Goal: Information Seeking & Learning: Find contact information

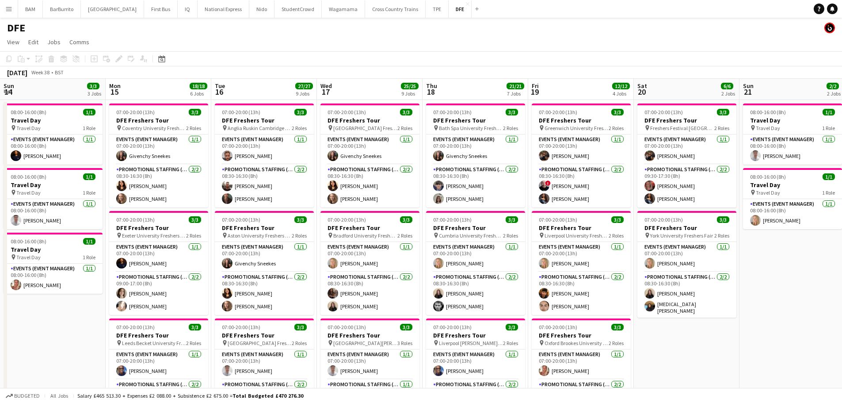
scroll to position [0, 238]
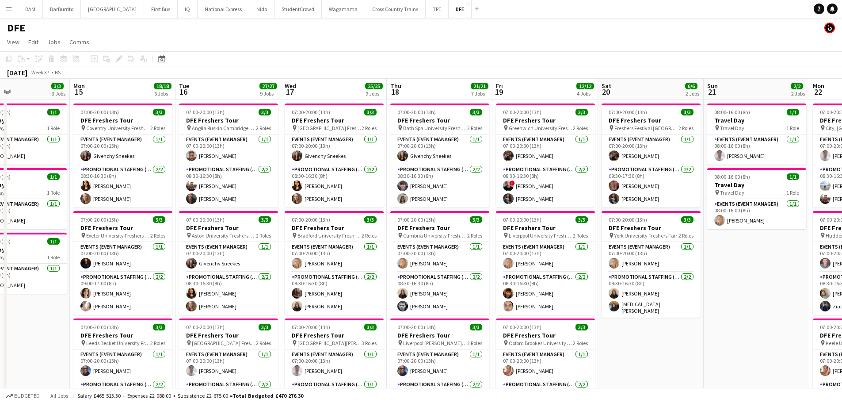
drag, startPoint x: 402, startPoint y: 90, endPoint x: 604, endPoint y: 89, distance: 202.0
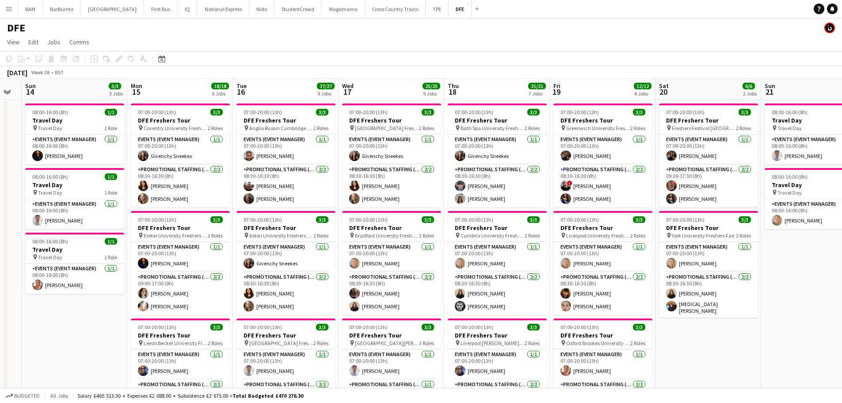
drag, startPoint x: 267, startPoint y: 92, endPoint x: 429, endPoint y: 108, distance: 162.7
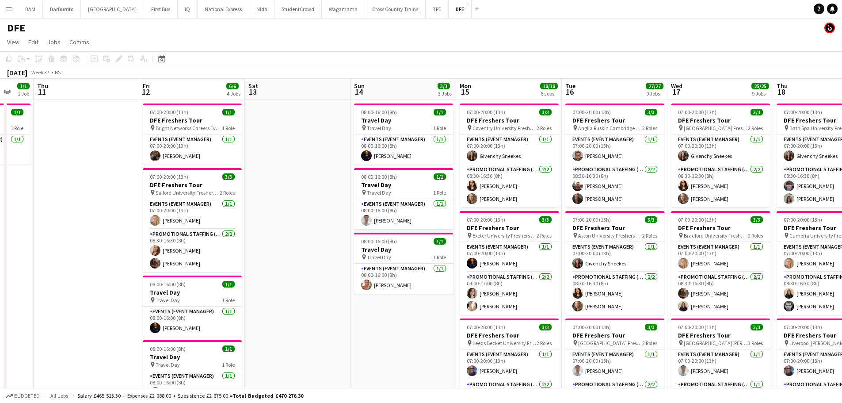
drag, startPoint x: 414, startPoint y: 116, endPoint x: 524, endPoint y: 122, distance: 110.7
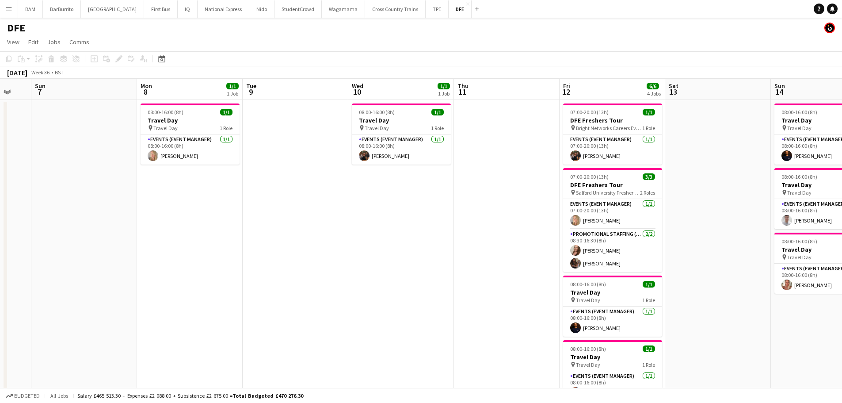
drag, startPoint x: 255, startPoint y: 110, endPoint x: 464, endPoint y: 119, distance: 208.8
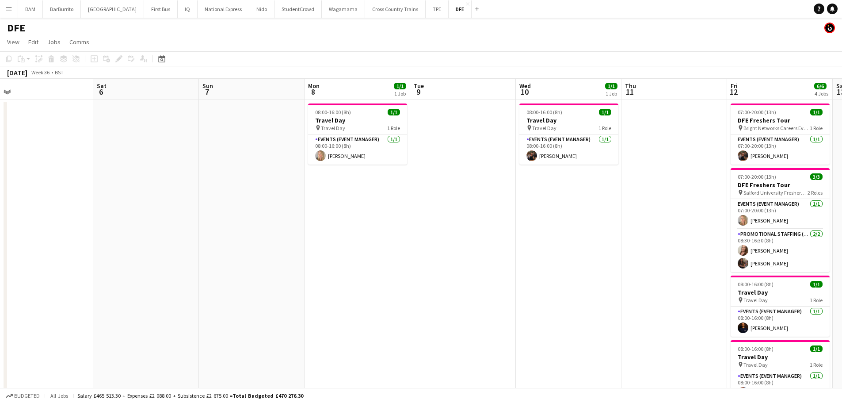
drag, startPoint x: 230, startPoint y: 91, endPoint x: 397, endPoint y: 96, distance: 167.6
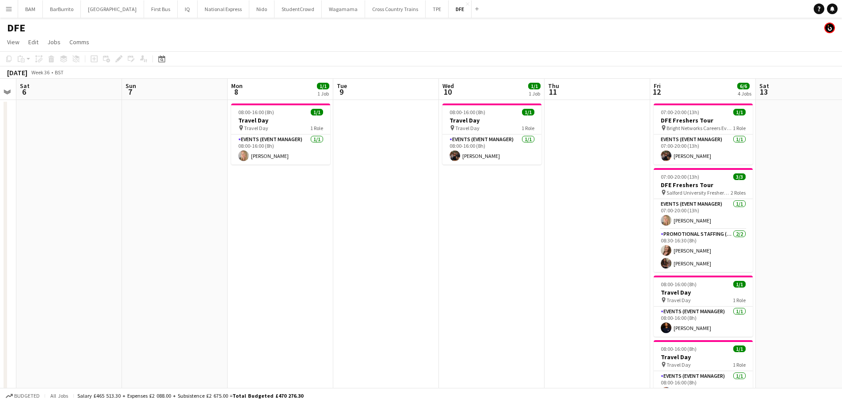
drag, startPoint x: 395, startPoint y: 95, endPoint x: 318, endPoint y: 96, distance: 76.9
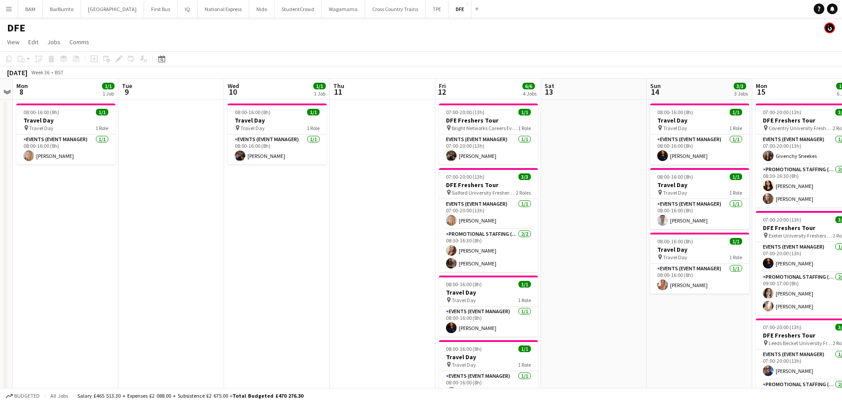
drag, startPoint x: 291, startPoint y: 92, endPoint x: 145, endPoint y: 97, distance: 146.0
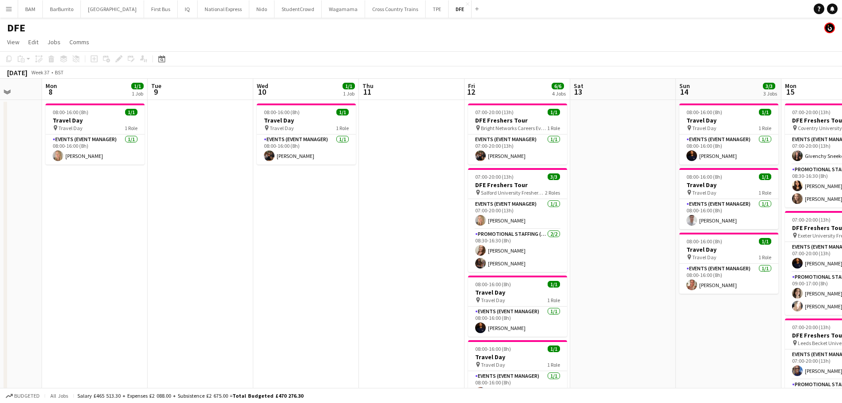
drag, startPoint x: 209, startPoint y: 99, endPoint x: 133, endPoint y: 100, distance: 75.2
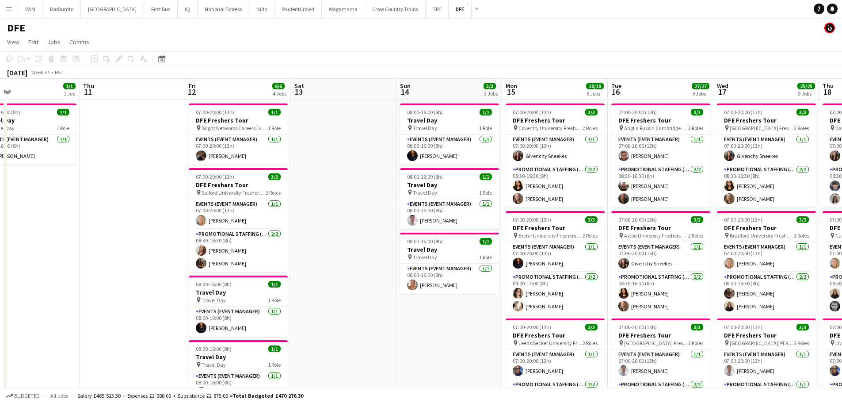
drag, startPoint x: 348, startPoint y: 104, endPoint x: 76, endPoint y: 99, distance: 272.8
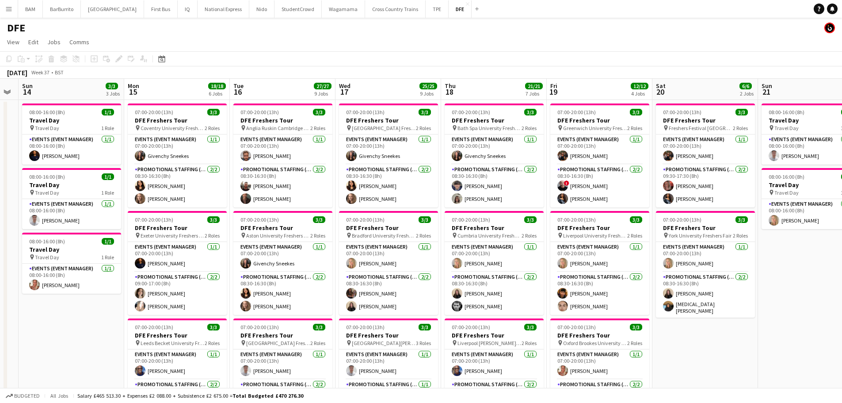
drag, startPoint x: 416, startPoint y: 117, endPoint x: 180, endPoint y: 113, distance: 236.5
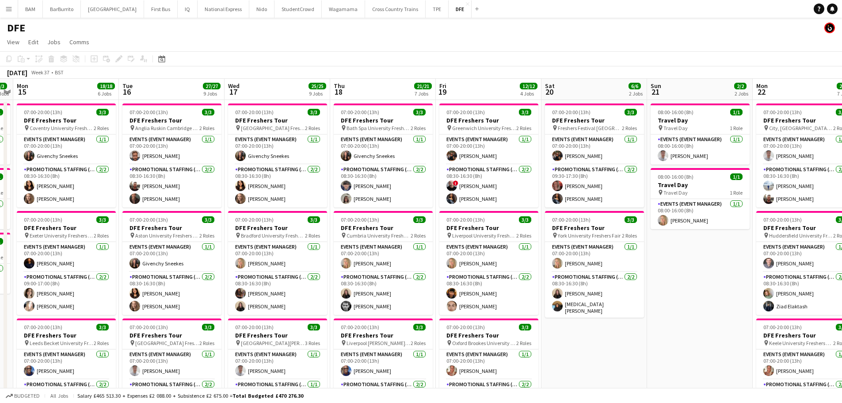
drag, startPoint x: 618, startPoint y: 93, endPoint x: 508, endPoint y: 94, distance: 110.1
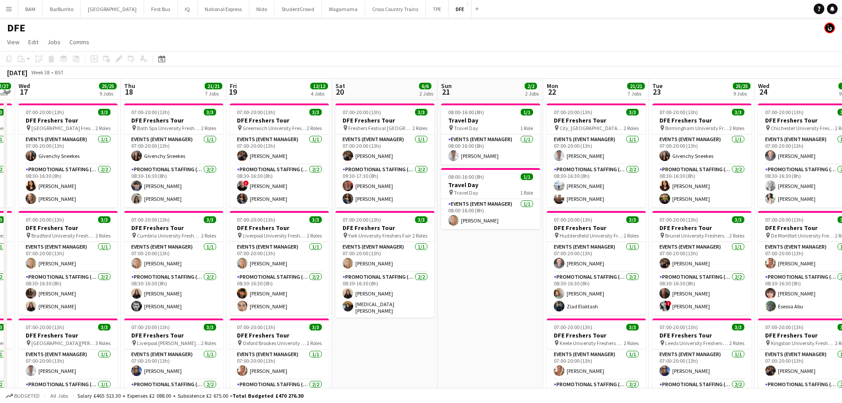
drag, startPoint x: 443, startPoint y: 97, endPoint x: 300, endPoint y: 89, distance: 143.9
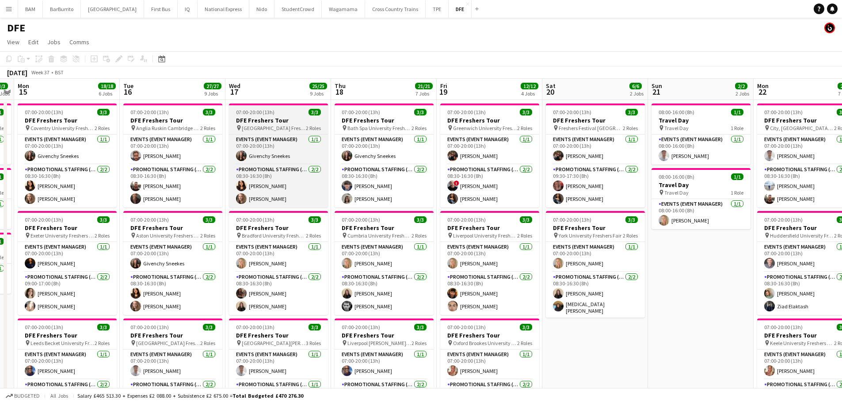
drag, startPoint x: 454, startPoint y: 95, endPoint x: 317, endPoint y: 111, distance: 137.5
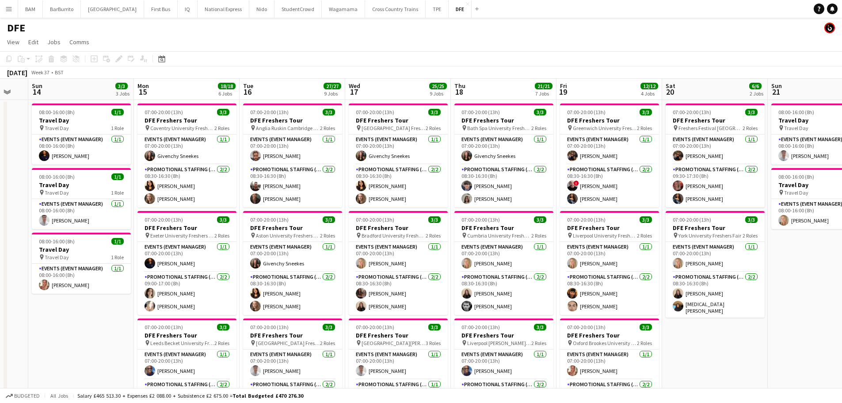
scroll to position [0, 257]
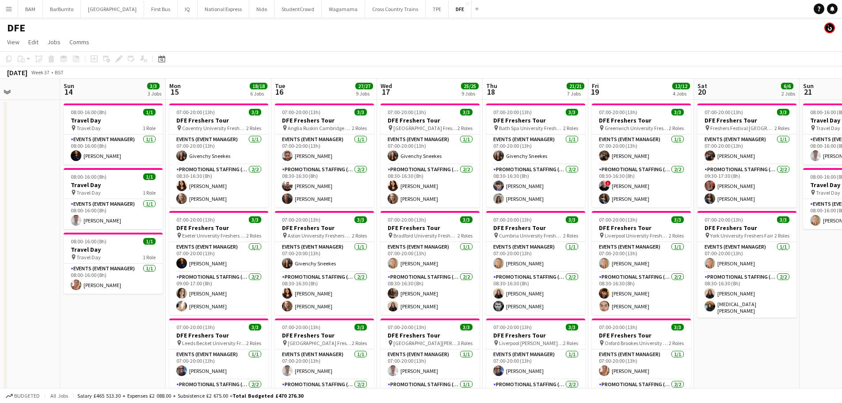
drag, startPoint x: 316, startPoint y: 106, endPoint x: 226, endPoint y: 109, distance: 89.8
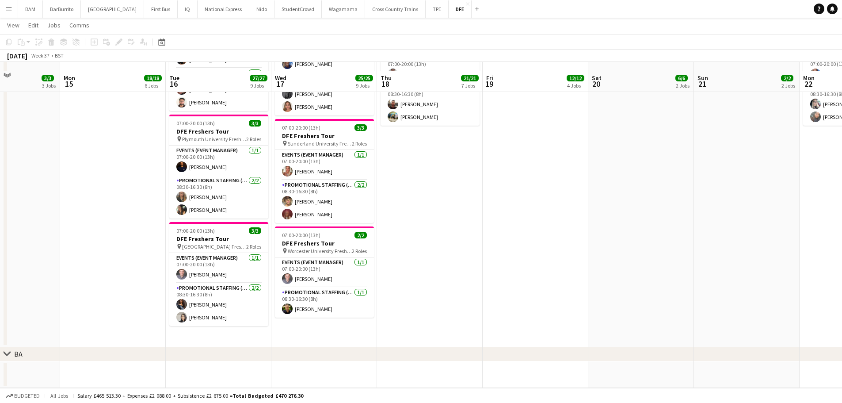
scroll to position [751, 0]
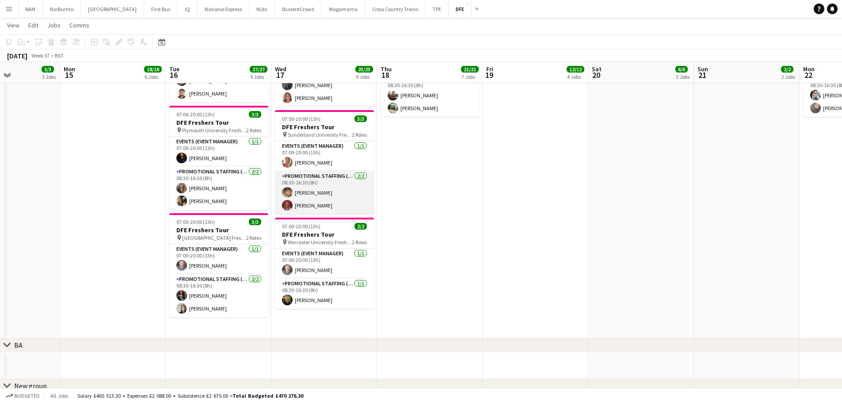
click at [340, 202] on app-card-role "Promotional Staffing (Brand Ambassadors) [DATE] 08:30-16:30 (8h) [PERSON_NAME] …" at bounding box center [324, 192] width 99 height 43
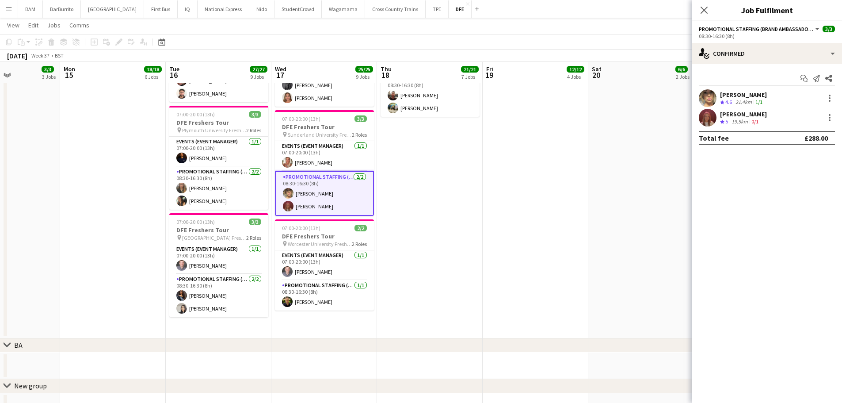
click at [789, 119] on div "[PERSON_NAME] Crew rating 5 19.5km 0/1" at bounding box center [767, 118] width 150 height 18
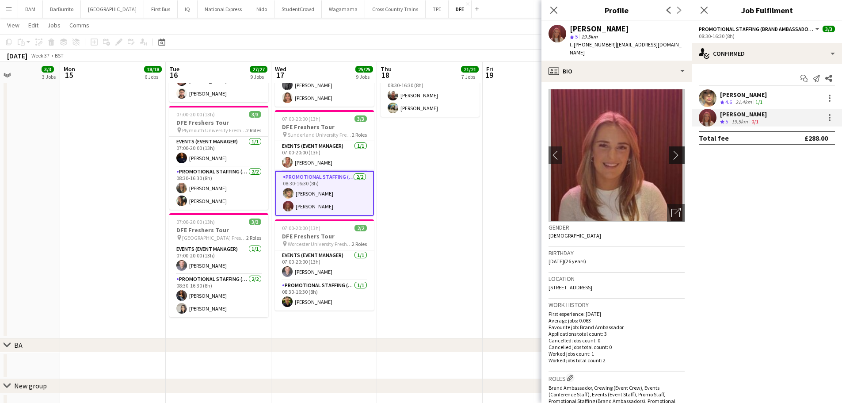
click at [675, 150] on app-icon "chevron-right" at bounding box center [678, 154] width 14 height 9
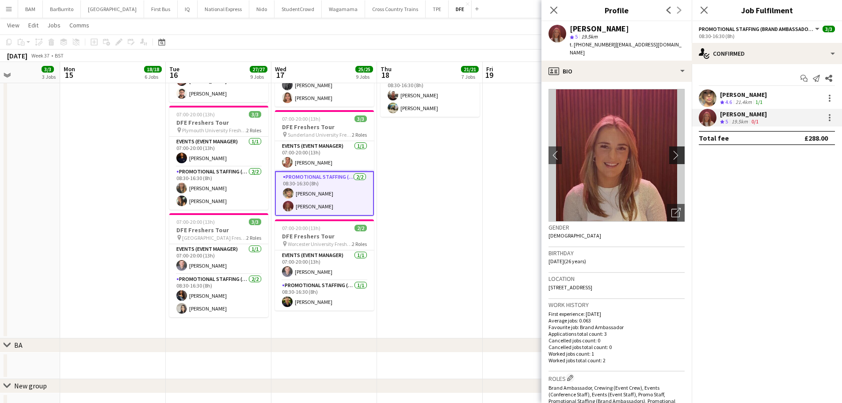
click at [675, 150] on app-icon "chevron-right" at bounding box center [678, 154] width 14 height 9
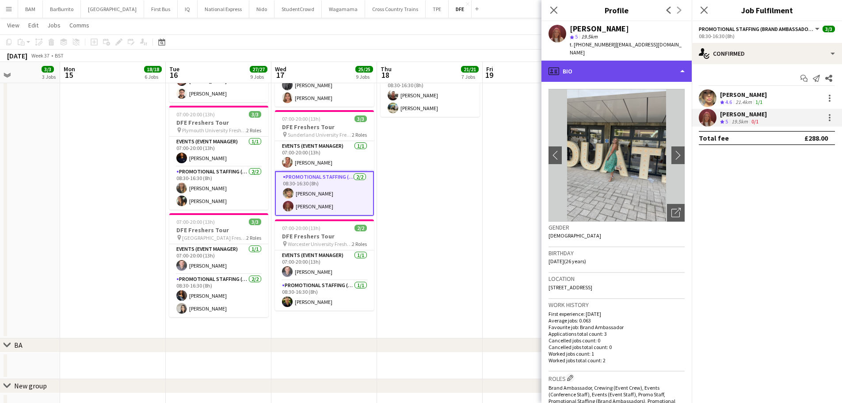
click at [630, 61] on div "profile Bio" at bounding box center [617, 71] width 150 height 21
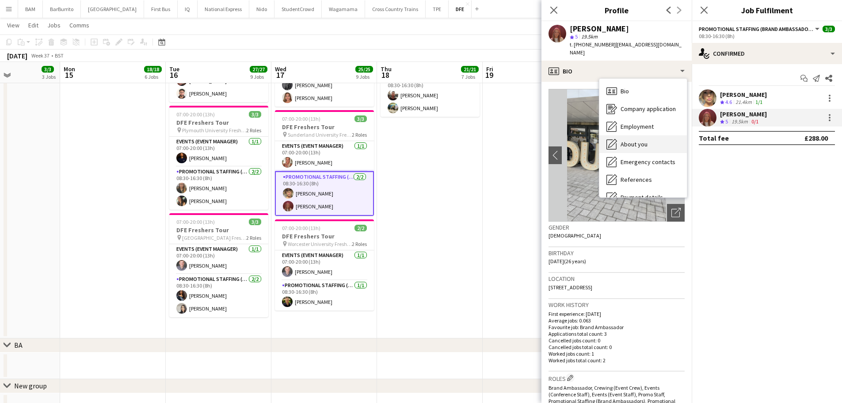
click at [650, 138] on div "About you About you" at bounding box center [643, 144] width 88 height 18
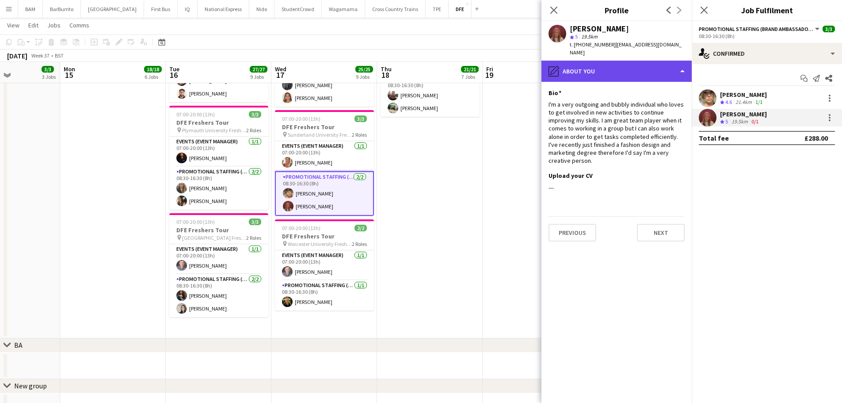
click at [637, 64] on div "pencil4 About you" at bounding box center [617, 71] width 150 height 21
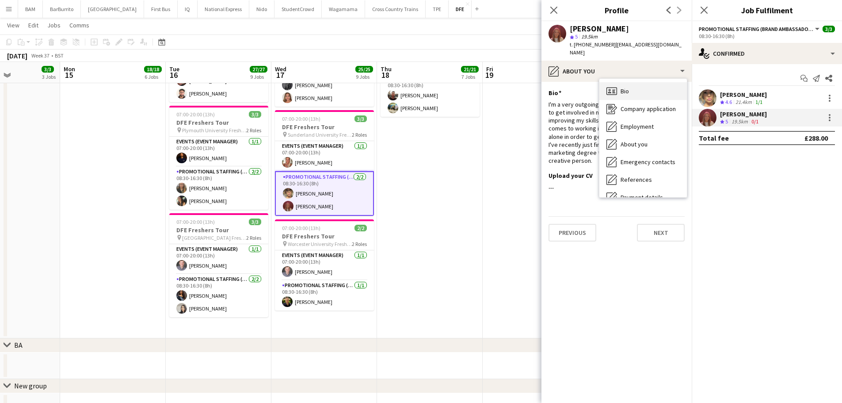
click at [645, 82] on div "Bio Bio" at bounding box center [643, 91] width 88 height 18
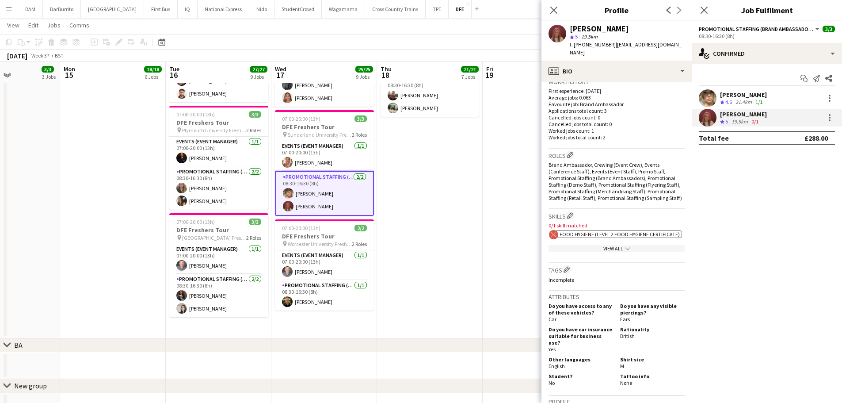
scroll to position [265, 0]
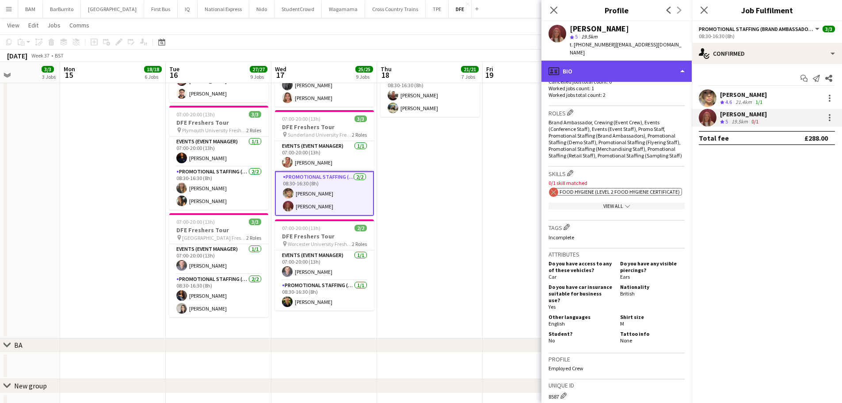
click at [624, 61] on div "profile Bio" at bounding box center [617, 71] width 150 height 21
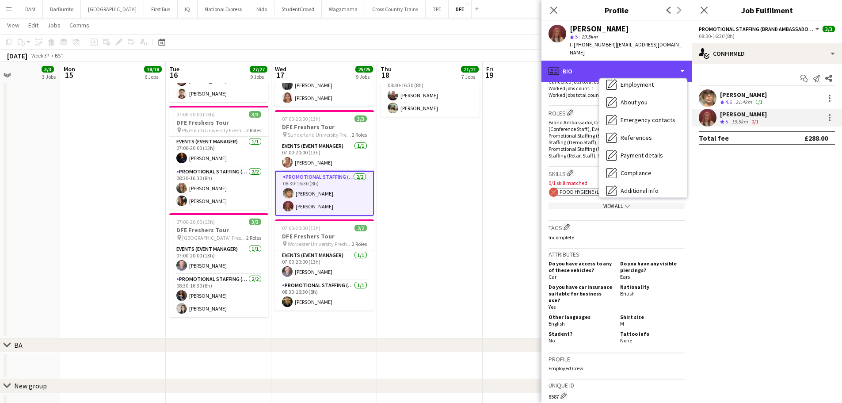
scroll to position [101, 0]
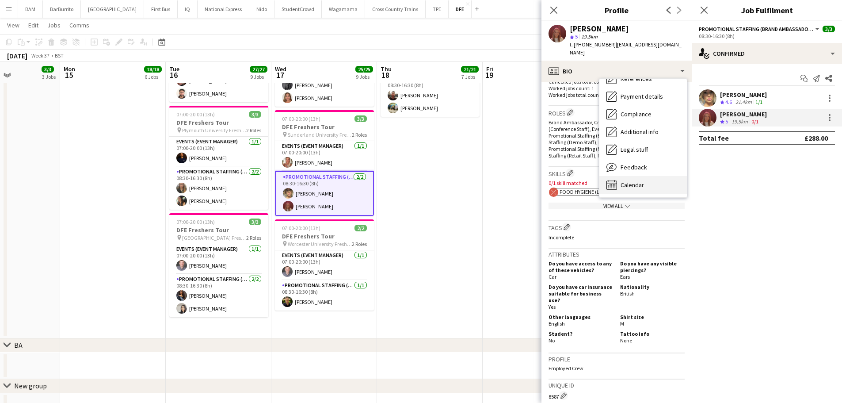
click at [653, 177] on div "Calendar Calendar" at bounding box center [643, 185] width 88 height 18
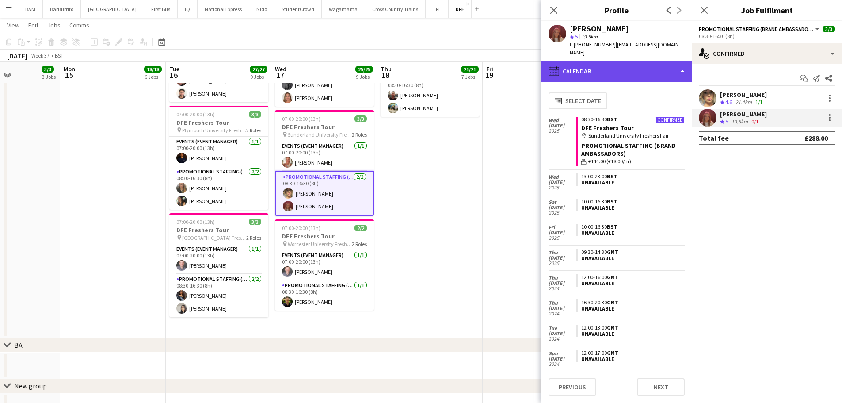
click at [626, 65] on div "calendar-full Calendar" at bounding box center [617, 71] width 150 height 21
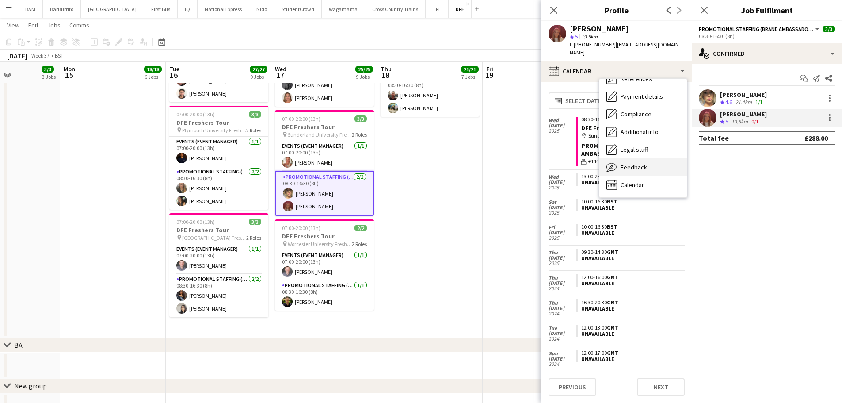
click at [648, 162] on div "Feedback Feedback" at bounding box center [643, 167] width 88 height 18
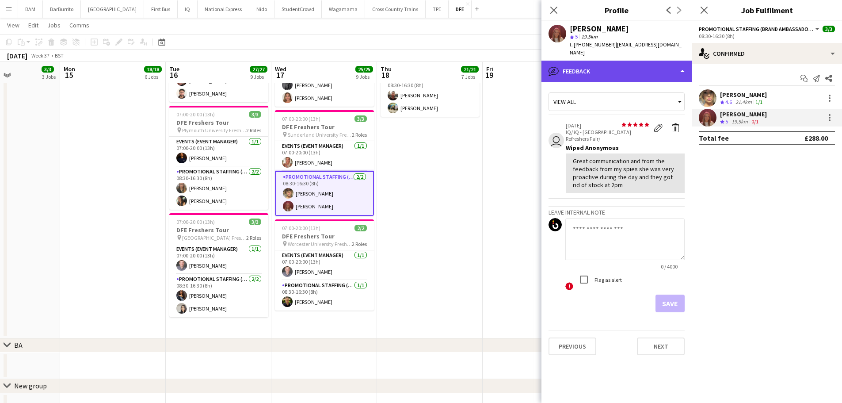
click at [616, 63] on div "bubble-pencil Feedback" at bounding box center [617, 71] width 150 height 21
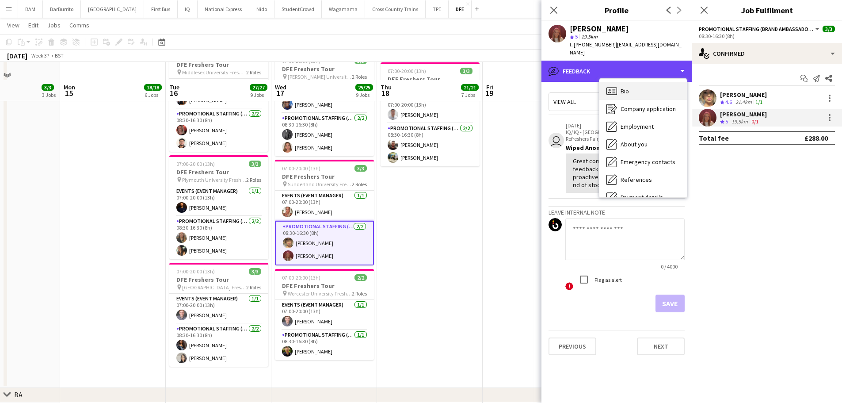
scroll to position [619, 0]
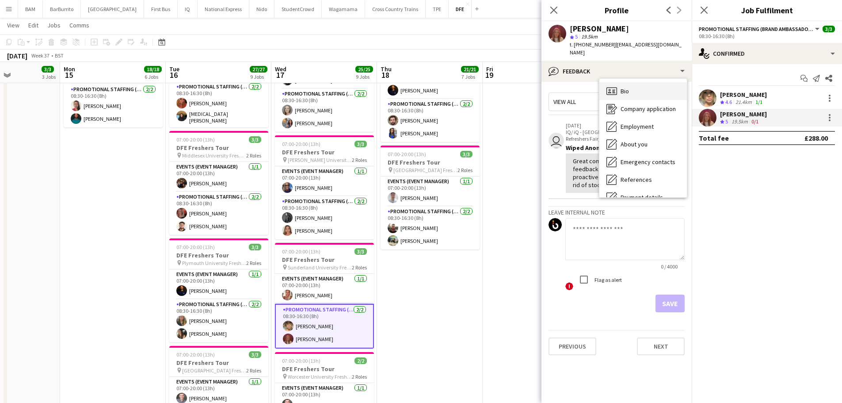
click at [625, 88] on div "Bio Bio" at bounding box center [643, 91] width 88 height 18
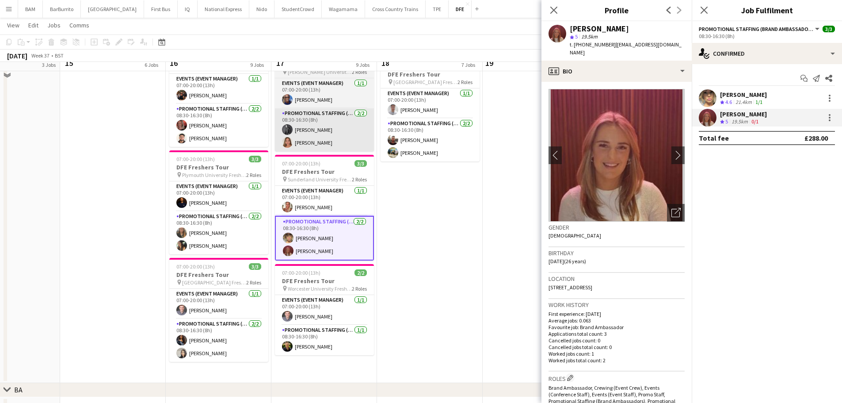
scroll to position [707, 0]
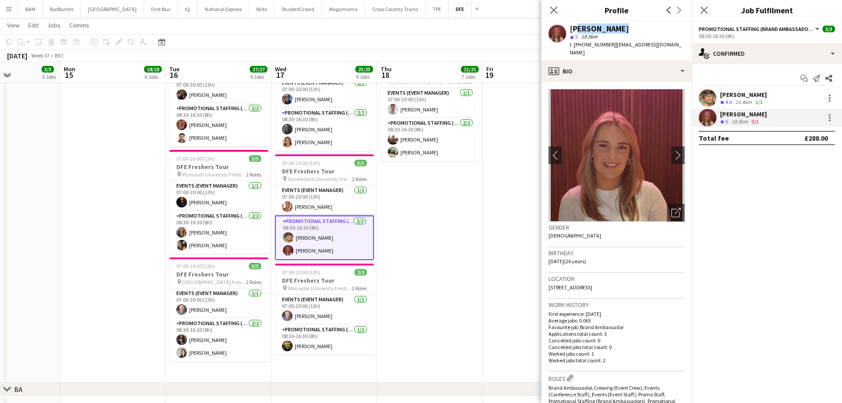
drag, startPoint x: 571, startPoint y: 27, endPoint x: 625, endPoint y: 29, distance: 54.4
click at [625, 29] on div "[PERSON_NAME]" at bounding box center [627, 29] width 115 height 8
click at [622, 28] on div "[PERSON_NAME]" at bounding box center [627, 29] width 115 height 8
drag, startPoint x: 620, startPoint y: 28, endPoint x: 567, endPoint y: 32, distance: 52.8
click at [567, 32] on div "[PERSON_NAME] star 5 19.5km t. [PHONE_NUMBER] | [EMAIL_ADDRESS][DOMAIN_NAME]" at bounding box center [617, 40] width 150 height 39
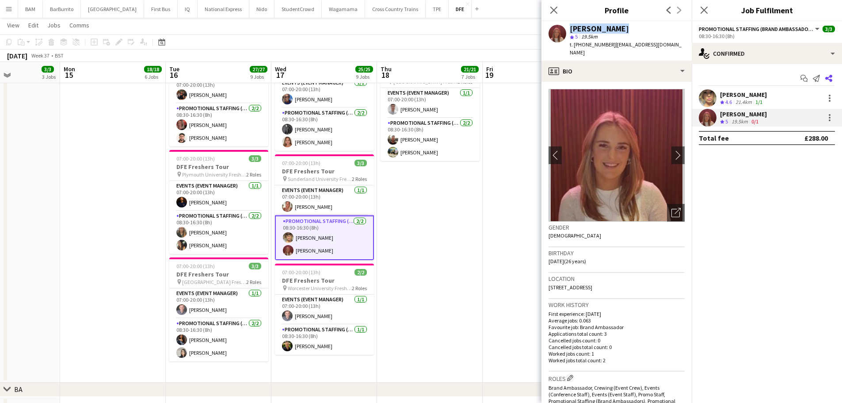
copy div "[PERSON_NAME]"
drag, startPoint x: 612, startPoint y: 45, endPoint x: 675, endPoint y: 45, distance: 63.7
click at [675, 45] on div "[PERSON_NAME] star 5 19.5km t. [PHONE_NUMBER] | [EMAIL_ADDRESS][DOMAIN_NAME]" at bounding box center [617, 40] width 150 height 39
copy span "[EMAIL_ADDRESS][DOMAIN_NAME]"
drag, startPoint x: 582, startPoint y: 43, endPoint x: 608, endPoint y: 44, distance: 26.1
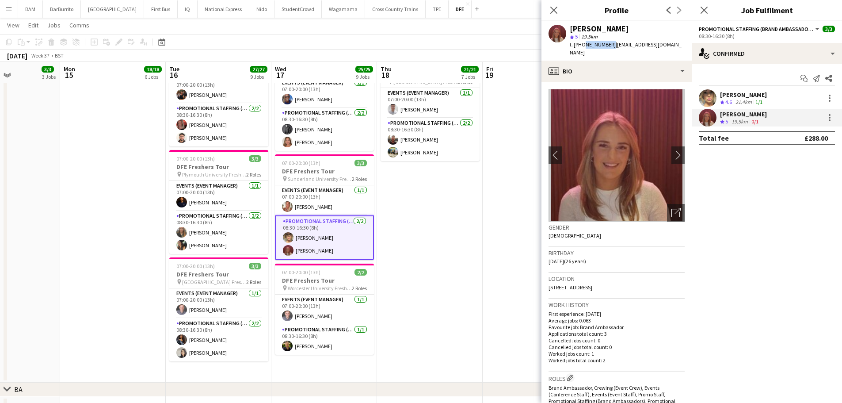
click at [608, 44] on span "t. [PHONE_NUMBER]" at bounding box center [593, 44] width 46 height 7
copy span "7786921167"
click at [640, 39] on div "star 5 19.5km" at bounding box center [627, 37] width 115 height 8
click at [496, 50] on div "[DATE] Week 37 • BST" at bounding box center [421, 56] width 842 height 12
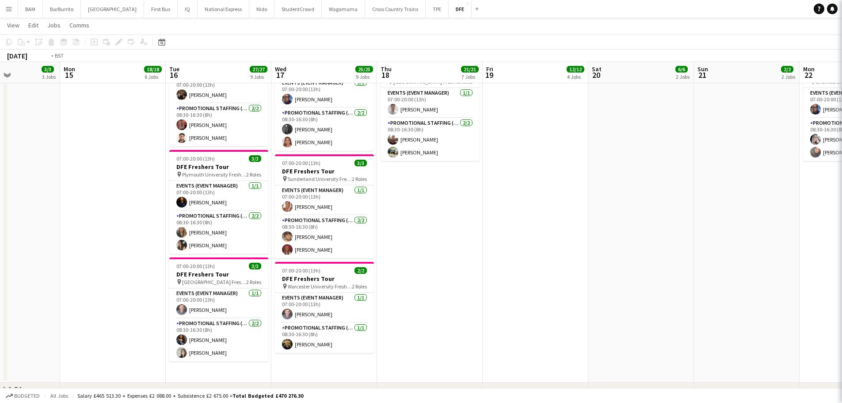
drag, startPoint x: 580, startPoint y: 108, endPoint x: 454, endPoint y: 126, distance: 127.3
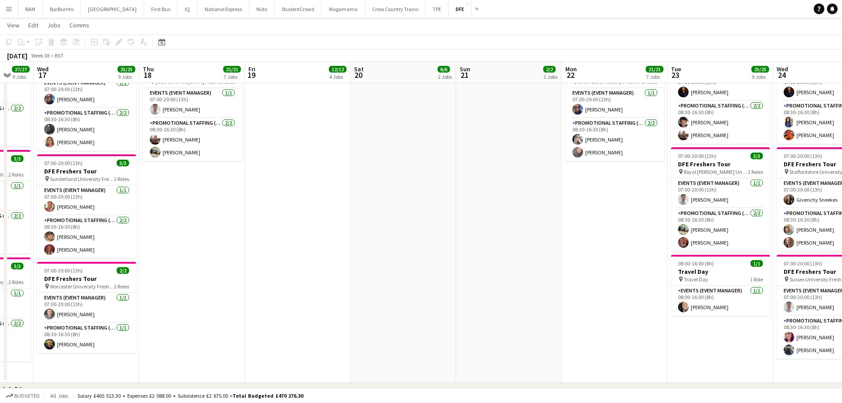
drag, startPoint x: 670, startPoint y: 143, endPoint x: 634, endPoint y: 149, distance: 36.3
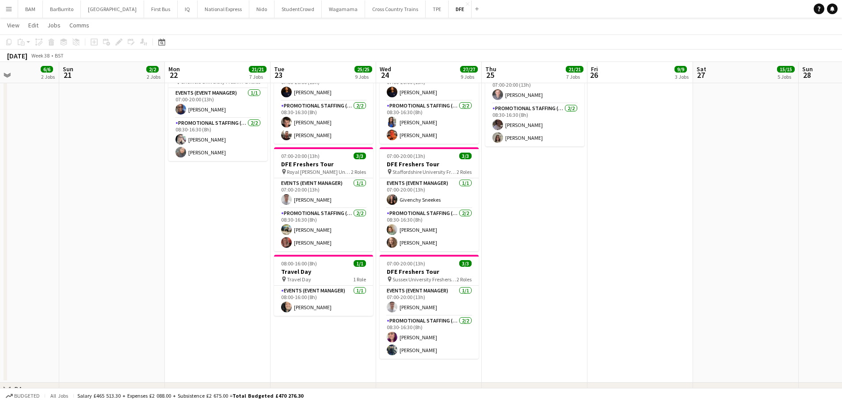
drag, startPoint x: 591, startPoint y: 160, endPoint x: 308, endPoint y: 149, distance: 283.5
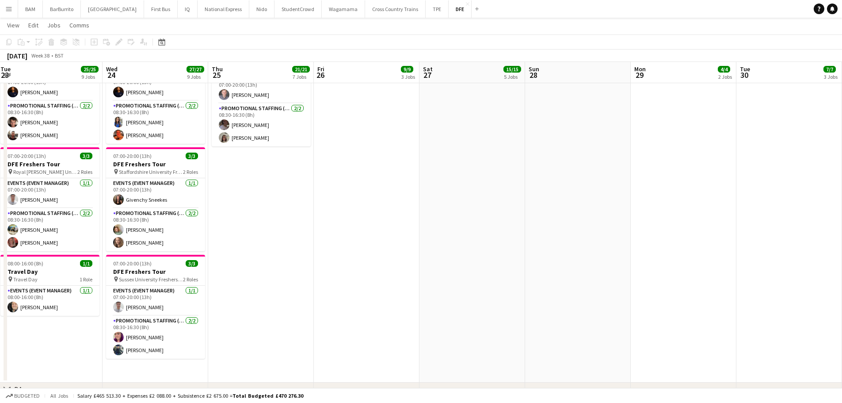
scroll to position [0, 298]
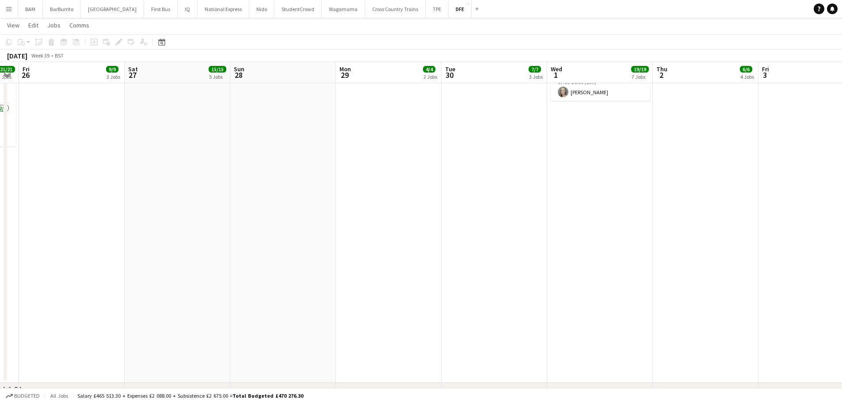
drag, startPoint x: 526, startPoint y: 173, endPoint x: 338, endPoint y: 172, distance: 188.3
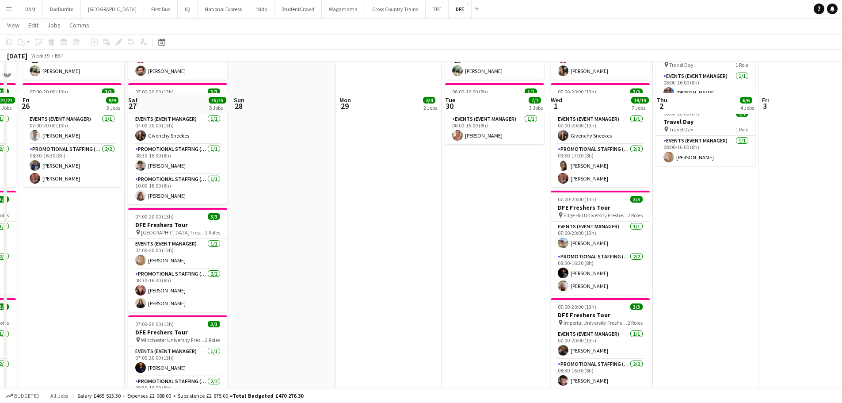
scroll to position [221, 0]
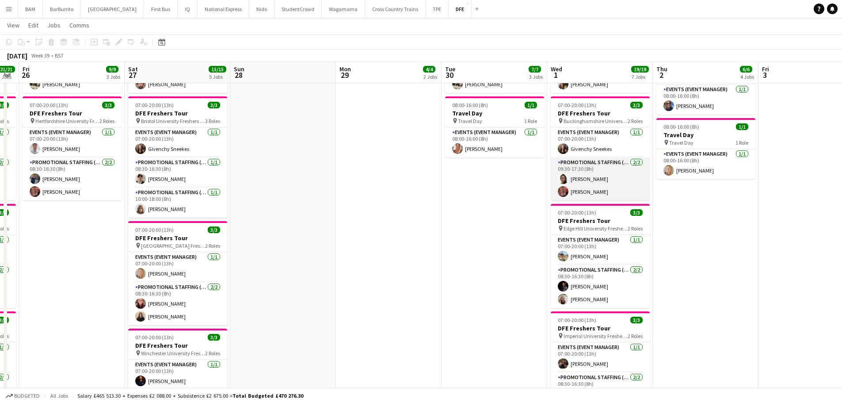
drag, startPoint x: 576, startPoint y: 183, endPoint x: 586, endPoint y: 182, distance: 10.7
click at [576, 183] on app-card-role "Promotional Staffing (Brand Ambassadors) [DATE] 09:30-17:30 (8h) [PERSON_NAME] …" at bounding box center [600, 178] width 99 height 43
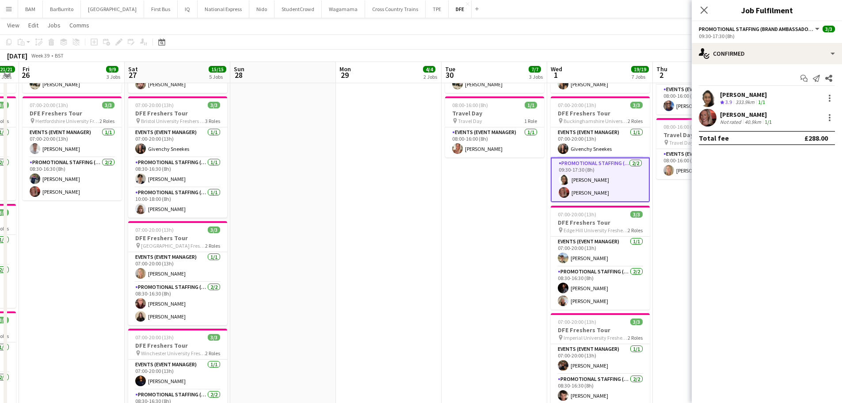
click at [736, 122] on div "Not rated" at bounding box center [731, 121] width 23 height 7
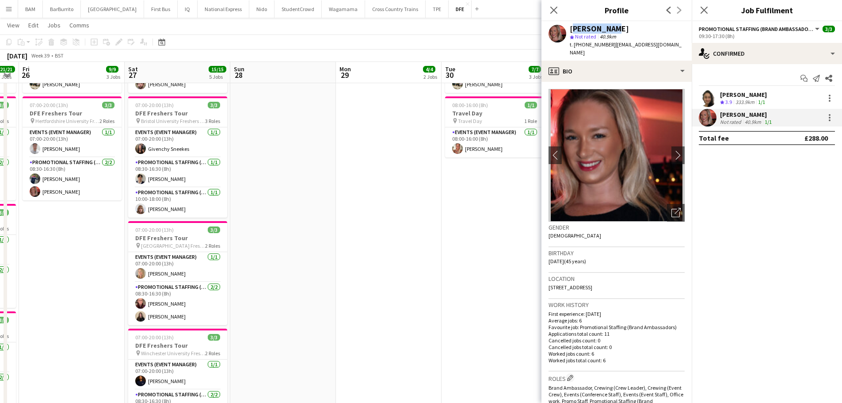
drag, startPoint x: 568, startPoint y: 25, endPoint x: 629, endPoint y: 28, distance: 60.6
click at [629, 28] on div "[PERSON_NAME] star Not rated 40.9km t. [PHONE_NUMBER] | [EMAIL_ADDRESS][DOMAIN_…" at bounding box center [617, 40] width 150 height 39
copy div "[PERSON_NAME]"
drag, startPoint x: 611, startPoint y: 44, endPoint x: 665, endPoint y: 46, distance: 54.0
click at [665, 46] on div "[PERSON_NAME] star Not rated 40.9km t. [PHONE_NUMBER] | [EMAIL_ADDRESS][DOMAIN_…" at bounding box center [617, 40] width 150 height 39
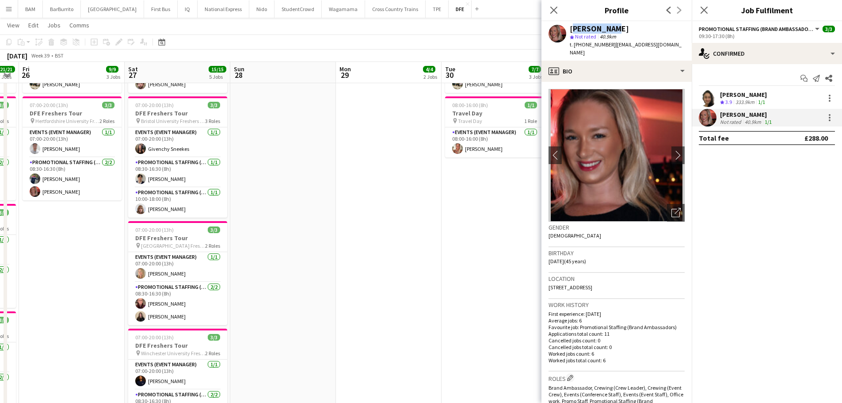
copy span "[EMAIL_ADDRESS][DOMAIN_NAME]"
drag, startPoint x: 582, startPoint y: 43, endPoint x: 608, endPoint y: 45, distance: 26.1
click at [608, 45] on span "t. [PHONE_NUMBER]" at bounding box center [593, 44] width 46 height 7
copy span "7506733885"
click at [560, 13] on div "Close pop-in" at bounding box center [554, 10] width 25 height 20
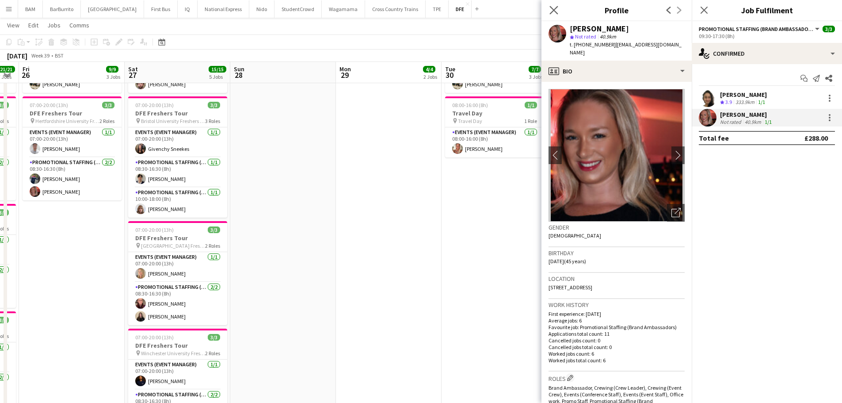
click at [551, 15] on app-icon "Close pop-in" at bounding box center [554, 10] width 13 height 13
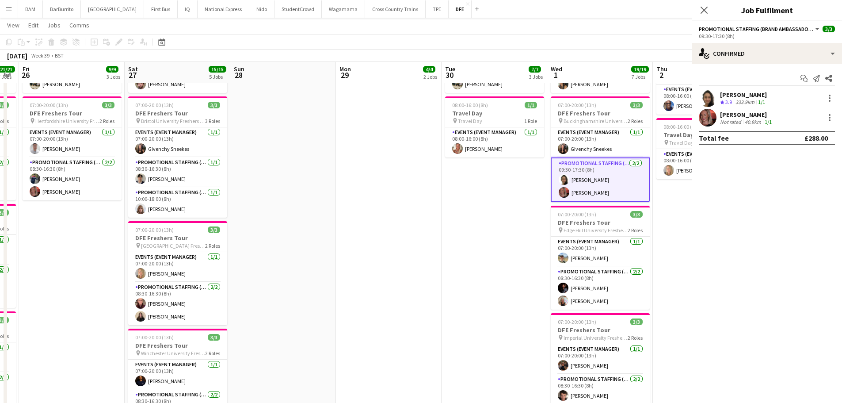
click at [540, 22] on app-page-menu "View Day view expanded Day view collapsed Month view Date picker Jump to [DATE]…" at bounding box center [421, 26] width 842 height 17
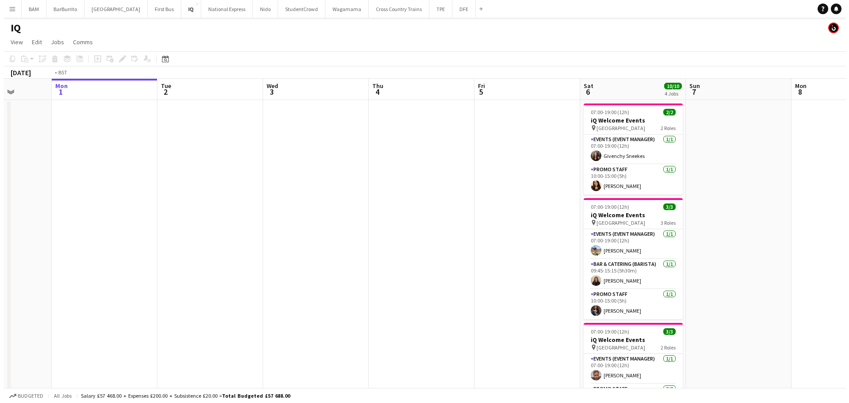
scroll to position [0, 221]
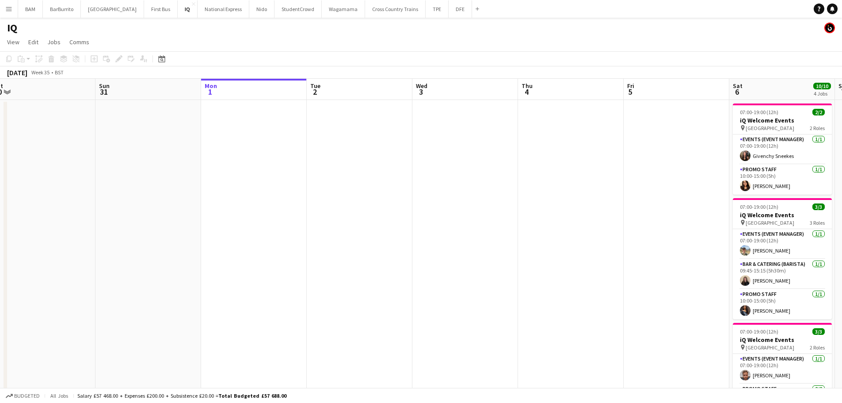
drag, startPoint x: 526, startPoint y: 161, endPoint x: 622, endPoint y: 155, distance: 95.7
click at [622, 155] on app-calendar-viewport "Thu 28 Fri 29 Sat 30 Sun 31 Mon 1 Tue 2 Wed 3 Thu 4 Fri 5 Sat 6 10/10 4 Jobs Su…" at bounding box center [421, 310] width 842 height 463
click at [11, 10] on app-icon "Menu" at bounding box center [8, 8] width 7 height 7
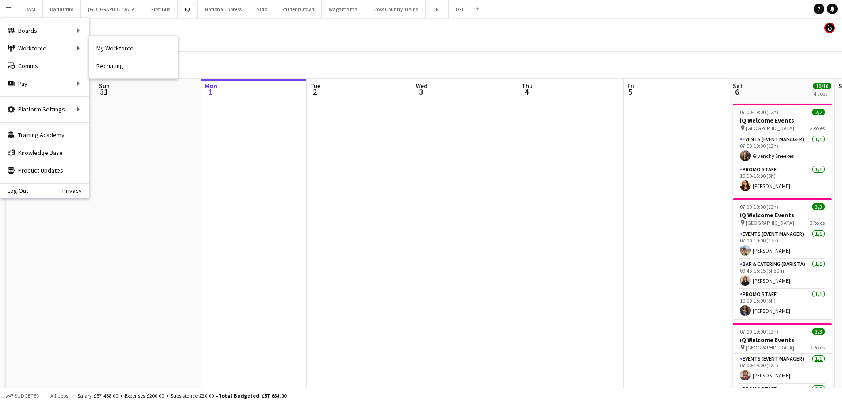
click at [112, 38] on nav "My Workforce Recruiting" at bounding box center [133, 57] width 88 height 42
click at [129, 44] on link "My Workforce" at bounding box center [133, 48] width 88 height 18
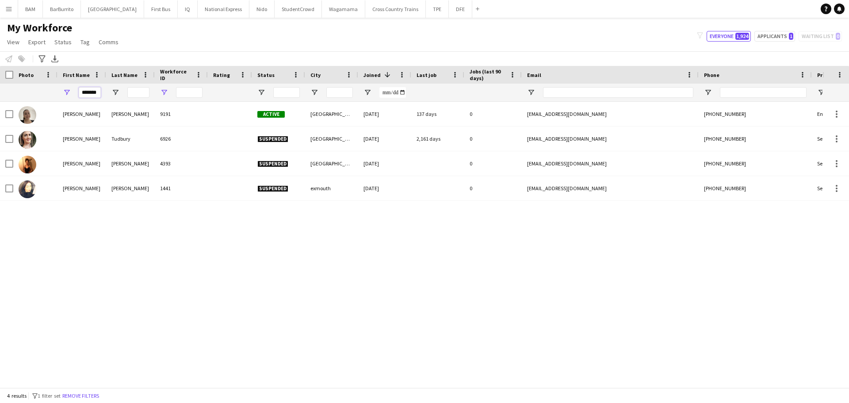
drag, startPoint x: 82, startPoint y: 93, endPoint x: 168, endPoint y: 94, distance: 85.8
click at [168, 94] on div "*******" at bounding box center [479, 93] width 958 height 18
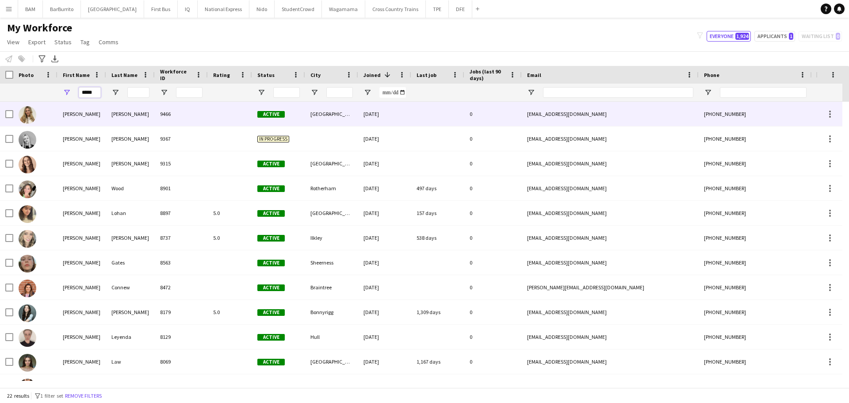
type input "*****"
click at [128, 108] on div "Wright" at bounding box center [130, 114] width 49 height 24
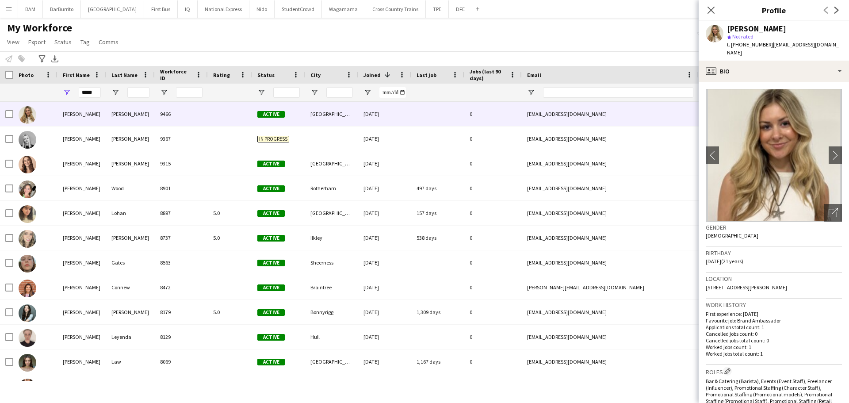
scroll to position [221, 0]
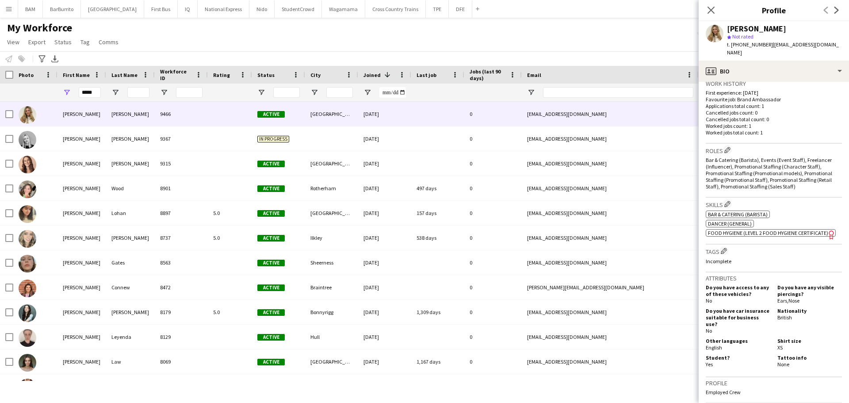
click at [786, 229] on span "Food Hygiene (Level 2 Food Hygiene Certificate)" at bounding box center [768, 232] width 120 height 7
